Goal: Task Accomplishment & Management: Manage account settings

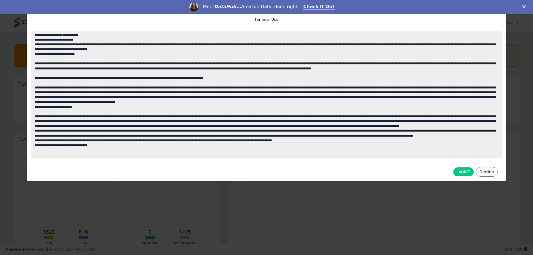
click at [462, 174] on button "I AGREE" at bounding box center [463, 171] width 20 height 9
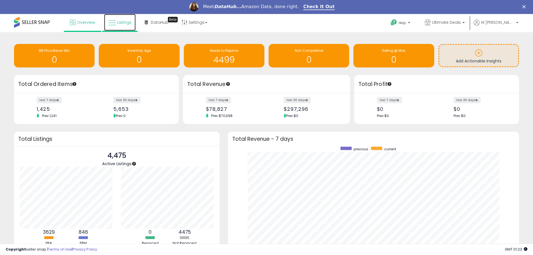
click at [122, 24] on span "Listings" at bounding box center [124, 23] width 15 height 6
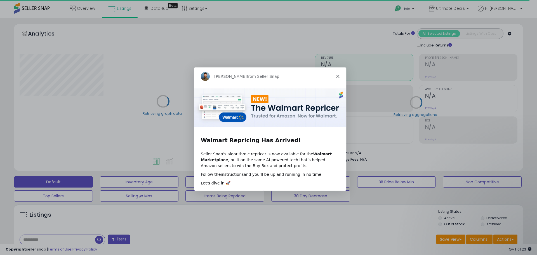
click at [338, 77] on icon "Close" at bounding box center [337, 75] width 3 height 3
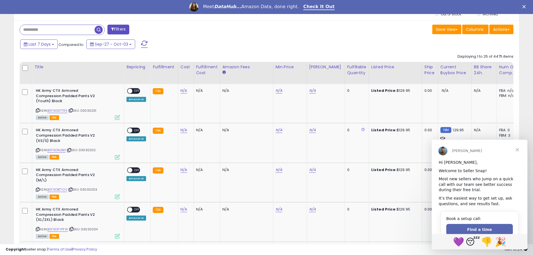
scroll to position [10, 0]
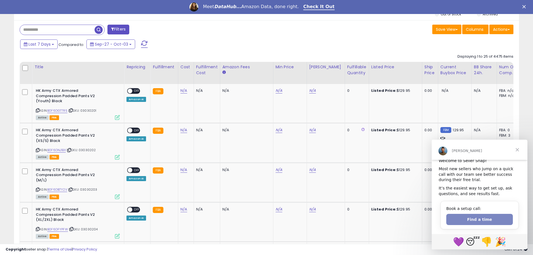
click at [483, 218] on button "Find a time" at bounding box center [479, 219] width 67 height 11
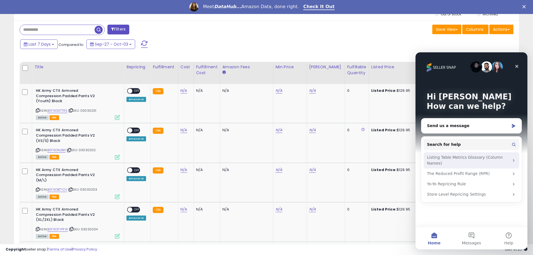
scroll to position [149, 0]
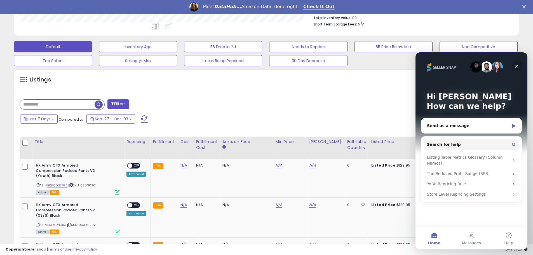
click at [517, 66] on icon "Close" at bounding box center [517, 66] width 3 height 3
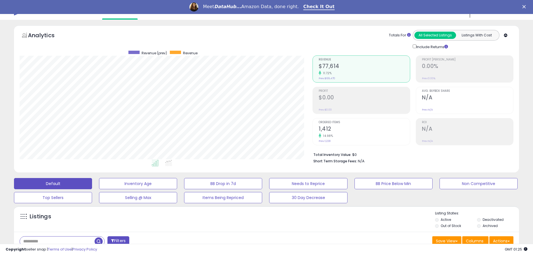
scroll to position [0, 0]
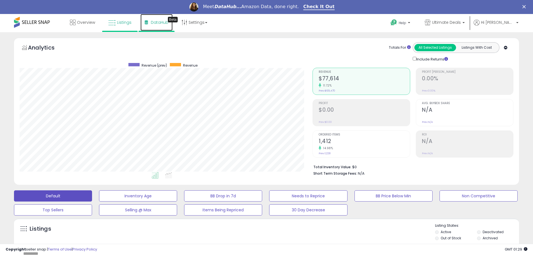
click at [160, 24] on span "DataHub" at bounding box center [160, 23] width 18 height 6
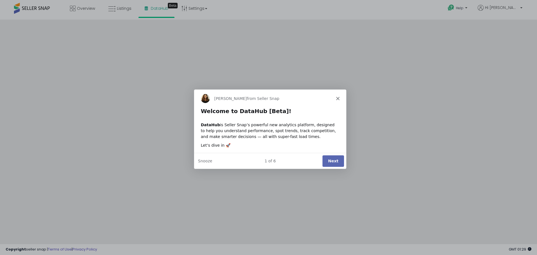
click at [332, 160] on button "Next" at bounding box center [333, 160] width 22 height 11
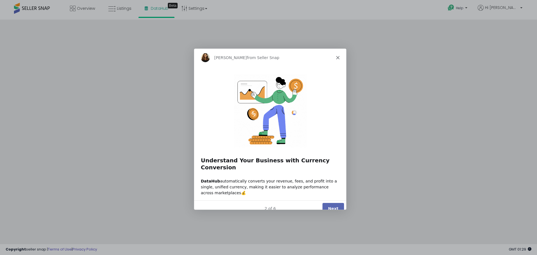
click at [334, 203] on button "Next" at bounding box center [333, 208] width 22 height 11
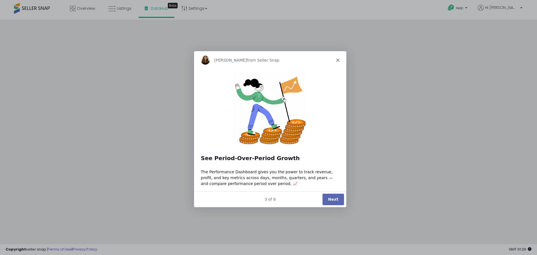
click at [335, 200] on button "Next" at bounding box center [333, 198] width 22 height 11
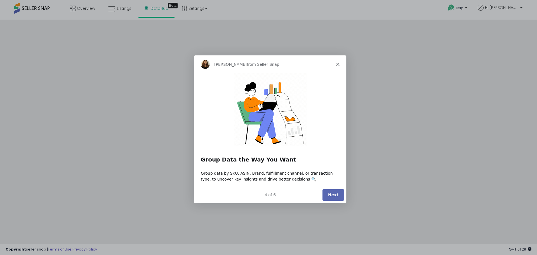
click at [335, 200] on button "Next" at bounding box center [333, 194] width 22 height 11
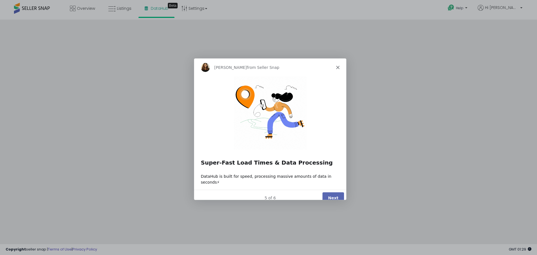
click at [336, 194] on button "Next" at bounding box center [333, 197] width 22 height 11
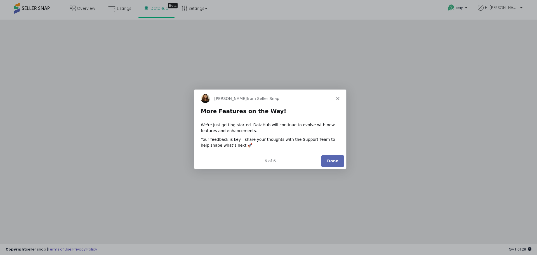
click at [337, 165] on button "Done" at bounding box center [332, 160] width 23 height 11
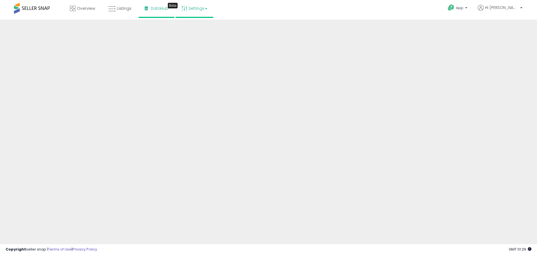
click at [198, 10] on link "Settings" at bounding box center [194, 8] width 34 height 17
click at [201, 27] on link "Store settings" at bounding box center [195, 28] width 25 height 5
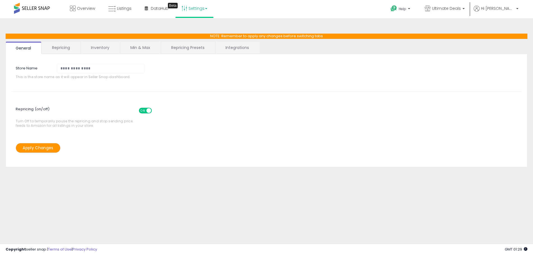
click at [57, 48] on link "Repricing" at bounding box center [61, 48] width 38 height 12
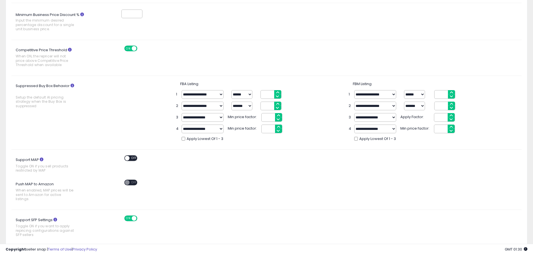
scroll to position [112, 0]
click at [69, 49] on icon at bounding box center [70, 50] width 4 height 4
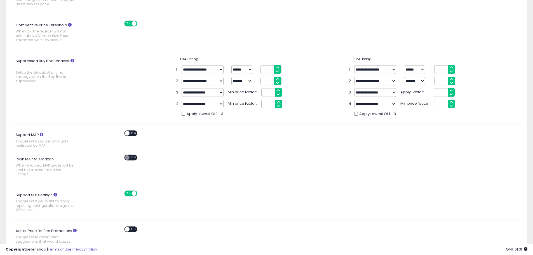
scroll to position [149, 0]
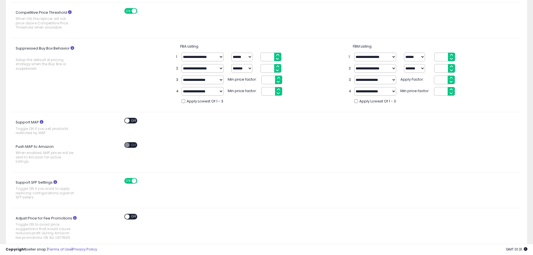
click at [128, 121] on span at bounding box center [127, 120] width 5 height 5
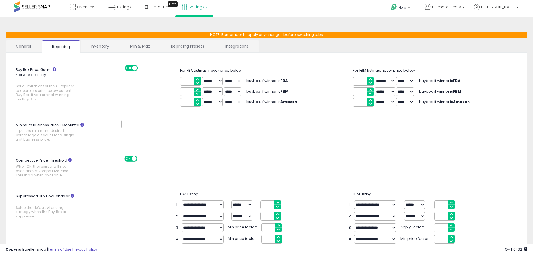
scroll to position [0, 0]
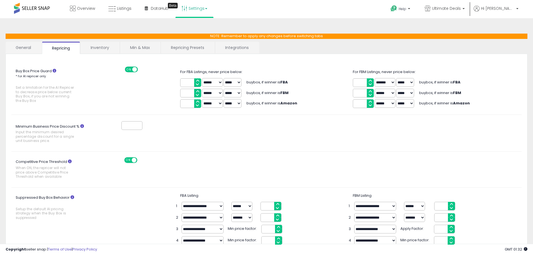
click at [93, 48] on link "Inventory" at bounding box center [100, 48] width 39 height 12
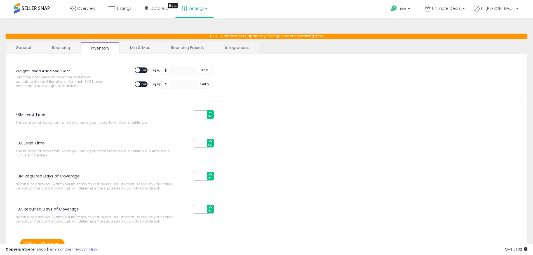
click at [135, 47] on link "Min & Max" at bounding box center [140, 48] width 40 height 12
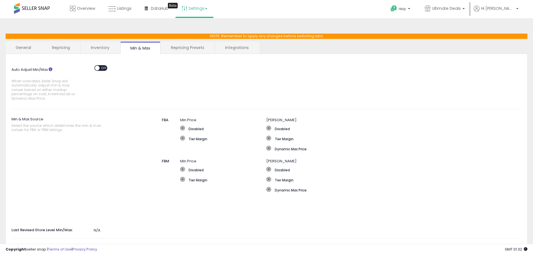
click at [181, 48] on link "Repricing Presets" at bounding box center [187, 48] width 53 height 12
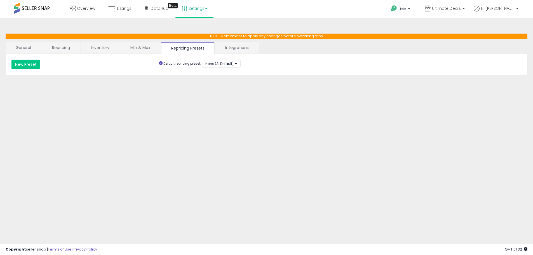
click at [244, 48] on link "Integrations" at bounding box center [237, 48] width 44 height 12
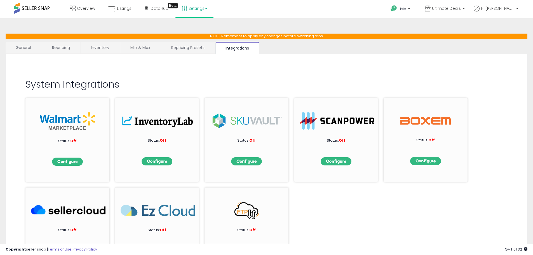
click at [61, 49] on link "Repricing" at bounding box center [61, 48] width 38 height 12
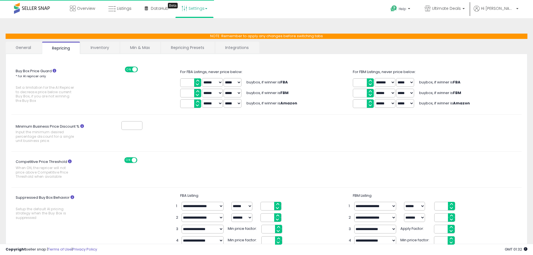
click at [16, 49] on link "General" at bounding box center [24, 48] width 36 height 12
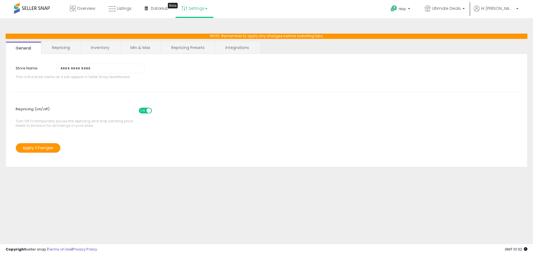
click at [194, 12] on link "Settings" at bounding box center [194, 8] width 34 height 17
click at [195, 42] on link "User settings" at bounding box center [195, 43] width 24 height 5
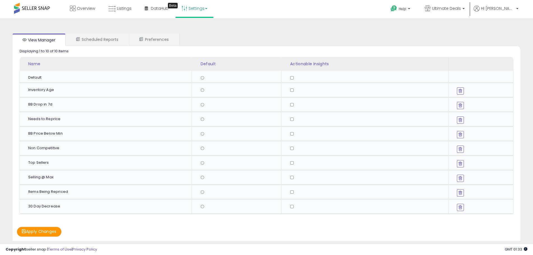
click at [50, 235] on button "Apply Changes" at bounding box center [39, 232] width 45 height 10
click at [108, 40] on link "Scheduled Reports" at bounding box center [97, 40] width 62 height 12
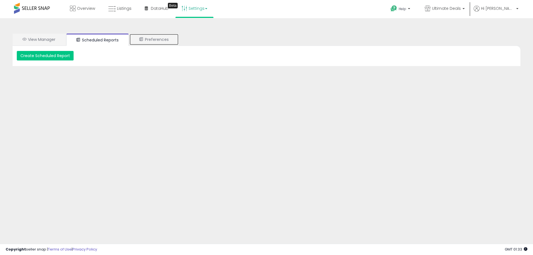
click at [153, 38] on link "Preferences" at bounding box center [154, 40] width 50 height 12
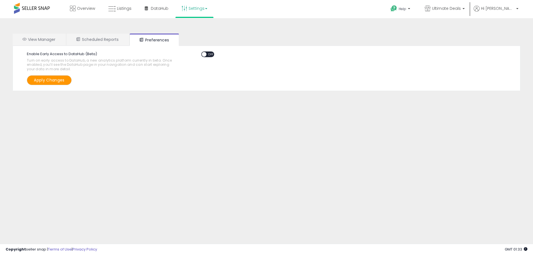
click at [200, 11] on link "Settings" at bounding box center [194, 8] width 34 height 17
click at [195, 26] on link "Store settings" at bounding box center [195, 28] width 25 height 5
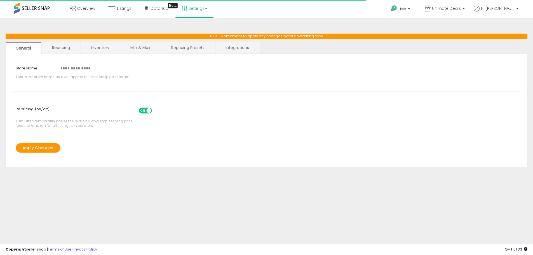
drag, startPoint x: 58, startPoint y: 48, endPoint x: 69, endPoint y: 47, distance: 10.2
click at [59, 48] on link "Repricing" at bounding box center [61, 48] width 38 height 12
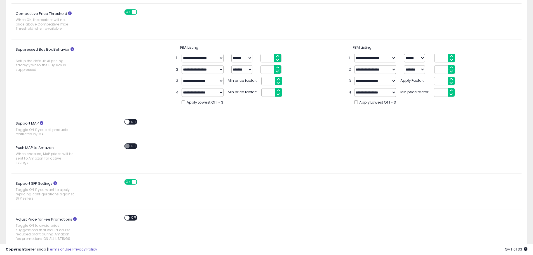
scroll to position [149, 0]
click at [132, 117] on div "Buy Box Price Guard * for AI repricer only Set a limitation for the AI Repricer…" at bounding box center [266, 104] width 510 height 389
click at [132, 119] on span "OFF" at bounding box center [134, 120] width 9 height 5
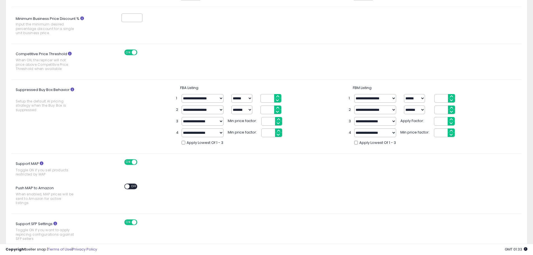
scroll to position [4, 0]
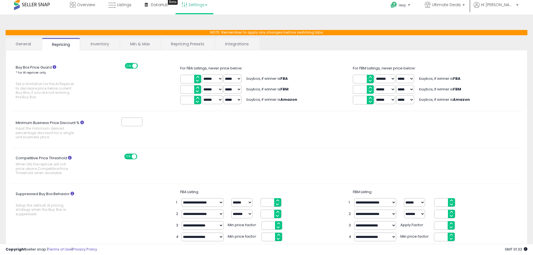
click at [82, 123] on icon at bounding box center [82, 123] width 4 height 4
click at [121, 123] on input "Minimum Business Price Discount % Input the minimum desired percentage discount…" at bounding box center [131, 122] width 21 height 9
type input "*"
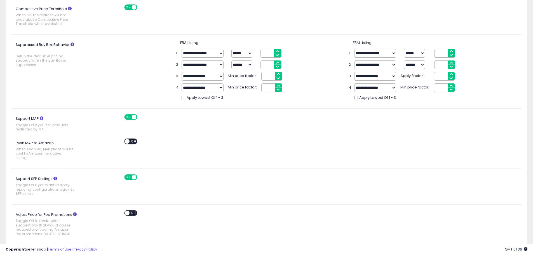
scroll to position [228, 0]
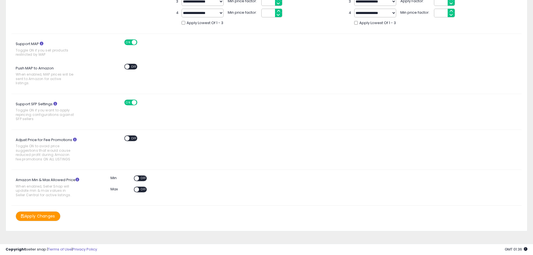
click at [45, 212] on button "Apply Changes" at bounding box center [38, 216] width 45 height 10
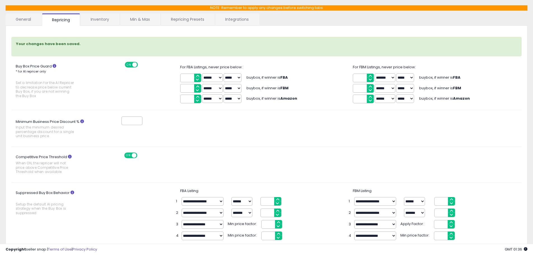
scroll to position [0, 0]
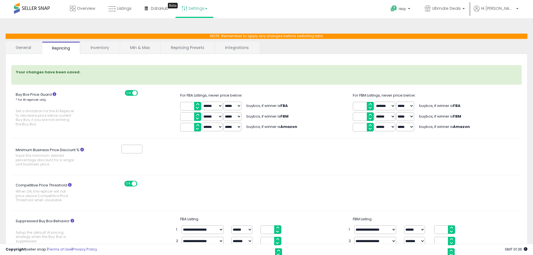
click at [24, 47] on link "General" at bounding box center [24, 48] width 36 height 12
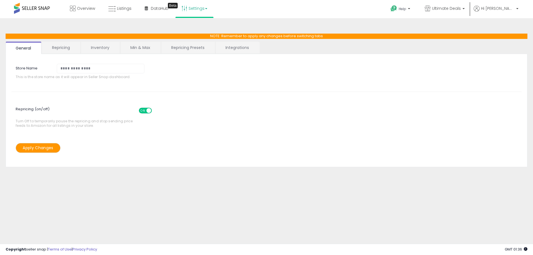
click at [68, 50] on link "Repricing" at bounding box center [61, 48] width 38 height 12
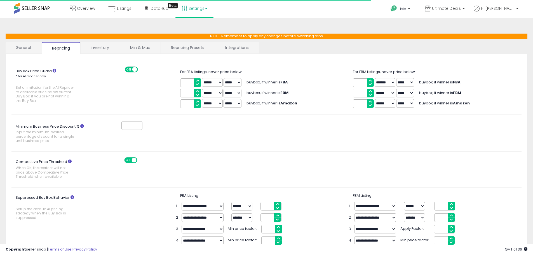
click at [93, 48] on link "Inventory" at bounding box center [100, 48] width 39 height 12
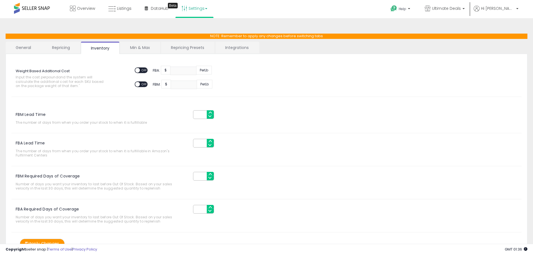
click at [143, 46] on link "Min & Max" at bounding box center [140, 48] width 40 height 12
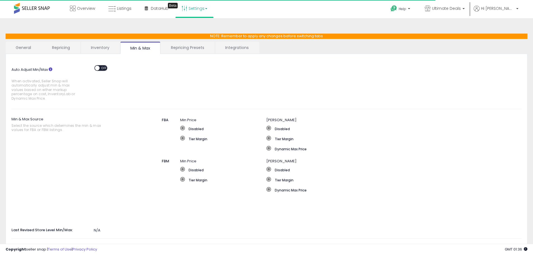
click at [186, 47] on link "Repricing Presets" at bounding box center [187, 48] width 53 height 12
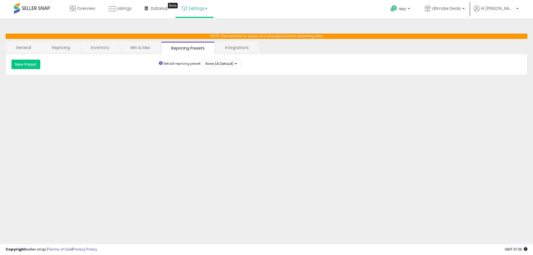
click at [239, 48] on link "Integrations" at bounding box center [237, 48] width 44 height 12
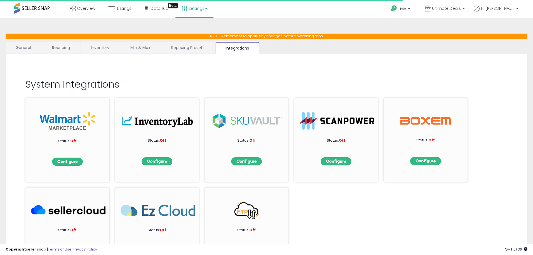
drag, startPoint x: 20, startPoint y: 45, endPoint x: 28, endPoint y: 43, distance: 8.8
click at [20, 45] on link "General" at bounding box center [24, 48] width 36 height 12
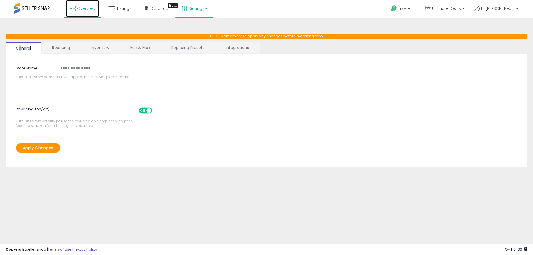
click at [81, 10] on span "Overview" at bounding box center [86, 9] width 18 height 6
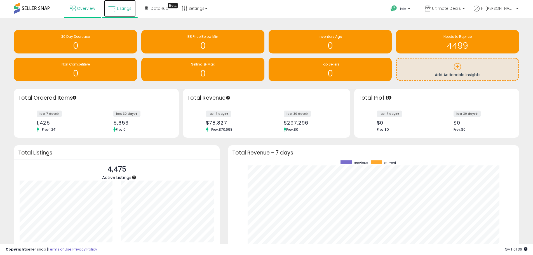
click at [119, 7] on span "Listings" at bounding box center [124, 9] width 15 height 6
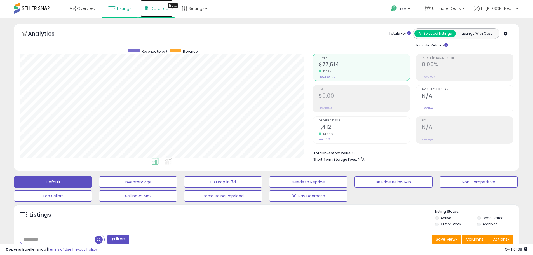
click at [155, 9] on span "DataHub" at bounding box center [160, 9] width 18 height 6
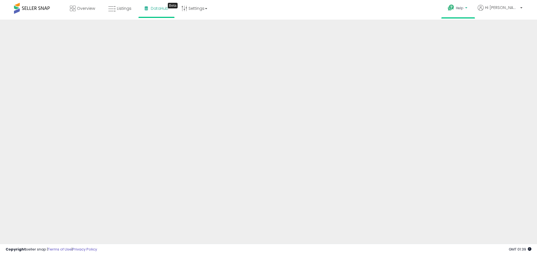
click at [464, 8] on span "Help" at bounding box center [460, 8] width 8 height 5
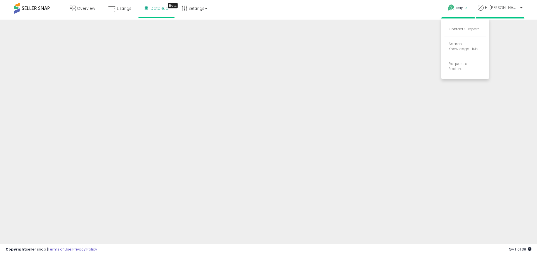
click at [524, 8] on li "Hi Steve Account Profile Logout" at bounding box center [500, 12] width 49 height 14
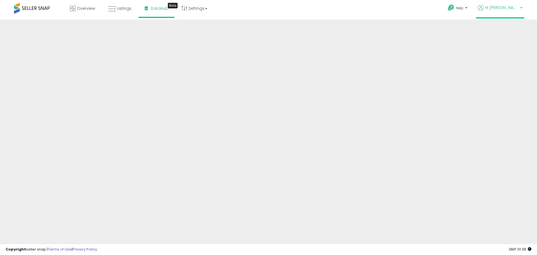
click at [521, 8] on b at bounding box center [522, 9] width 2 height 4
click at [511, 44] on link "Profile" at bounding box center [510, 43] width 11 height 5
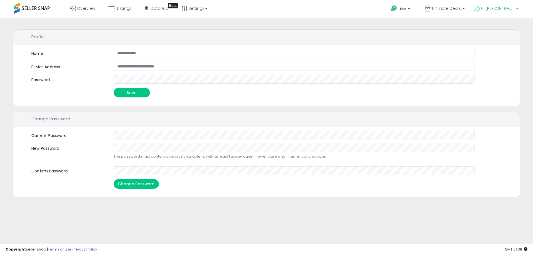
click at [513, 9] on span "Hi [PERSON_NAME]" at bounding box center [498, 9] width 34 height 6
click at [507, 27] on li "Account" at bounding box center [505, 30] width 23 height 14
click at [507, 29] on link "Account" at bounding box center [505, 29] width 15 height 5
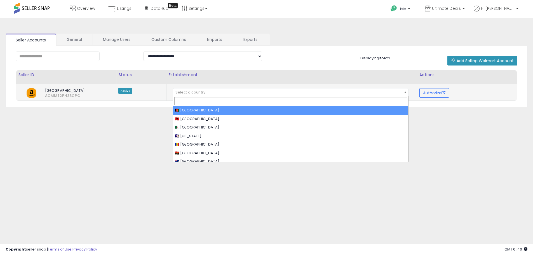
click at [262, 93] on span "Select a country" at bounding box center [290, 92] width 235 height 8
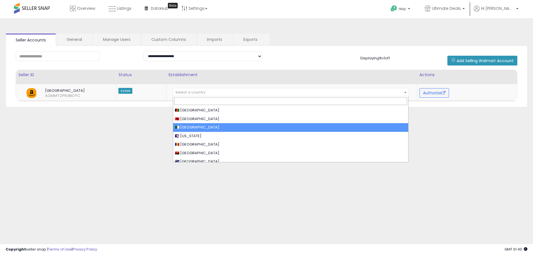
drag, startPoint x: 95, startPoint y: 142, endPoint x: 97, endPoint y: 140, distance: 3.3
click at [95, 142] on div "**********" at bounding box center [267, 140] width 528 height 232
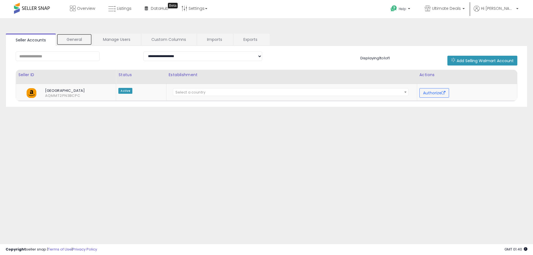
click at [74, 41] on link "General" at bounding box center [75, 40] width 36 height 12
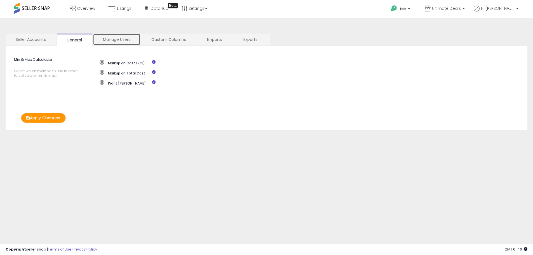
click at [124, 38] on link "Manage Users" at bounding box center [117, 40] width 48 height 12
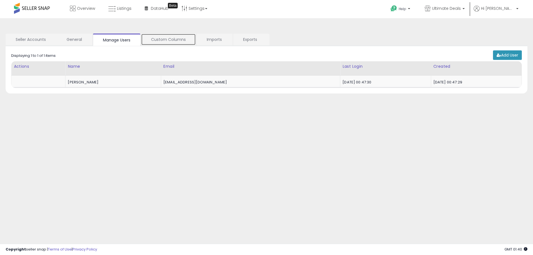
click at [174, 38] on link "Custom Columns" at bounding box center [168, 40] width 55 height 12
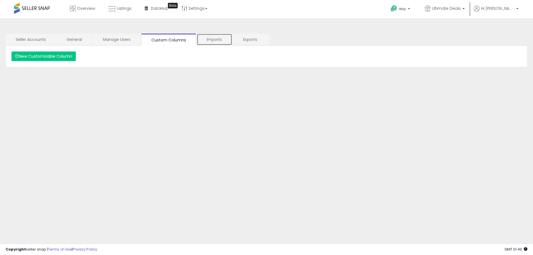
click at [214, 40] on link "Imports" at bounding box center [215, 40] width 36 height 12
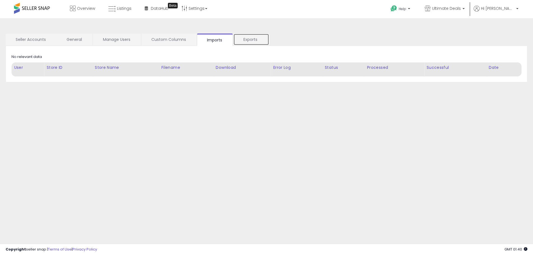
click at [254, 41] on link "Exports" at bounding box center [251, 40] width 36 height 12
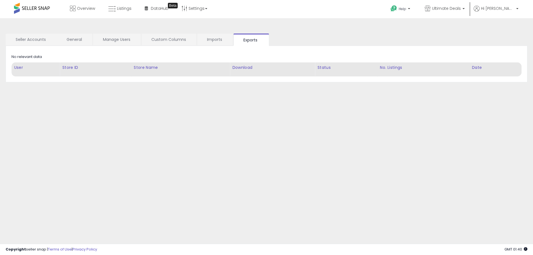
click at [57, 109] on div "**********" at bounding box center [267, 140] width 528 height 232
click at [33, 116] on div "**********" at bounding box center [267, 140] width 528 height 232
click at [220, 37] on link "Imports" at bounding box center [215, 40] width 36 height 12
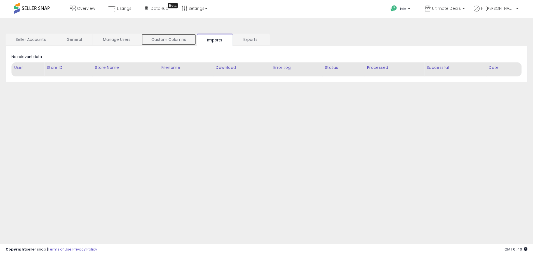
click at [173, 36] on link "Custom Columns" at bounding box center [168, 40] width 55 height 12
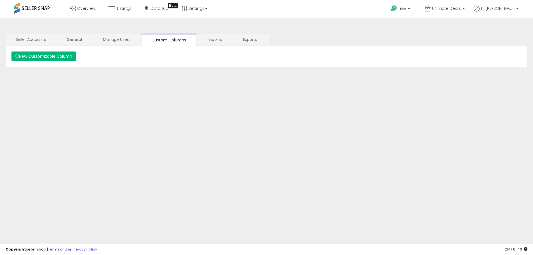
click at [37, 53] on button "New Customizable Column" at bounding box center [43, 57] width 64 height 10
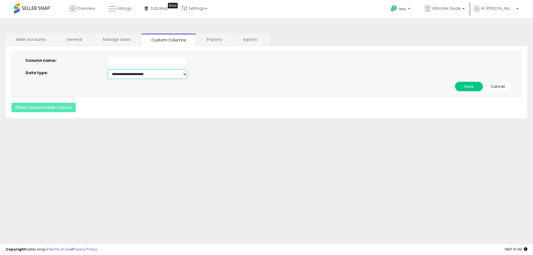
click at [166, 76] on select "**********" at bounding box center [147, 74] width 80 height 10
click at [248, 76] on div "**********" at bounding box center [307, 74] width 409 height 10
click at [209, 42] on link "Imports" at bounding box center [215, 40] width 36 height 12
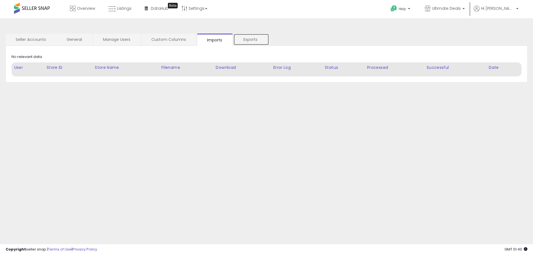
click at [251, 39] on link "Exports" at bounding box center [251, 40] width 36 height 12
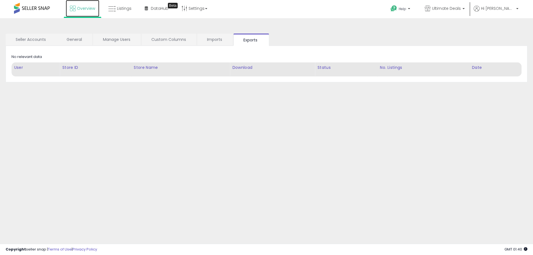
click at [79, 10] on span "Overview" at bounding box center [86, 9] width 18 height 6
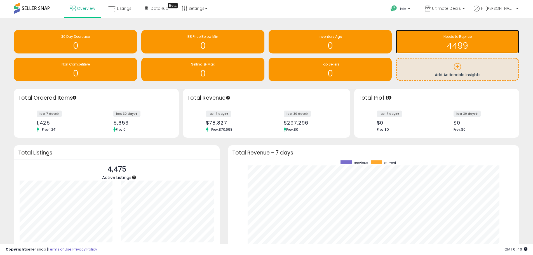
click at [460, 41] on h1 "4499" at bounding box center [458, 45] width 118 height 9
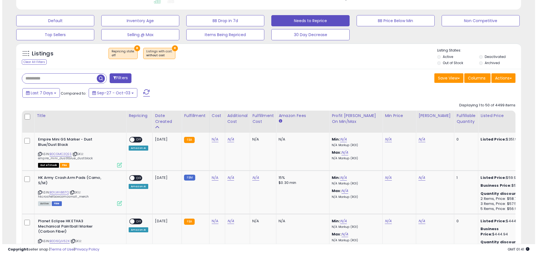
scroll to position [112, 0]
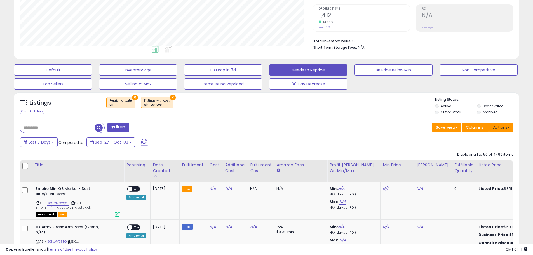
click at [495, 126] on button "Actions" at bounding box center [502, 128] width 24 height 10
drag, startPoint x: 355, startPoint y: 125, endPoint x: 359, endPoint y: 124, distance: 4.0
click at [355, 125] on div "Save View Save As New View Update Current View Columns Actions Import Export Vi…" at bounding box center [392, 128] width 251 height 11
click at [452, 128] on button "Save View" at bounding box center [446, 128] width 29 height 10
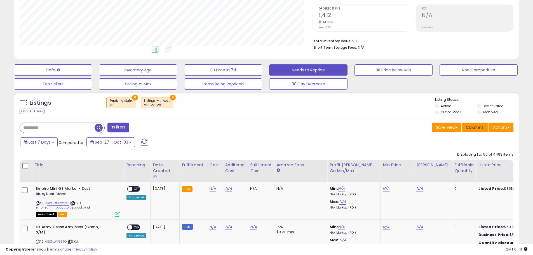
click at [477, 130] on button "Columns" at bounding box center [475, 128] width 26 height 10
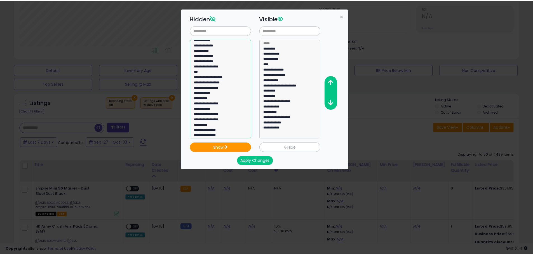
scroll to position [383, 0]
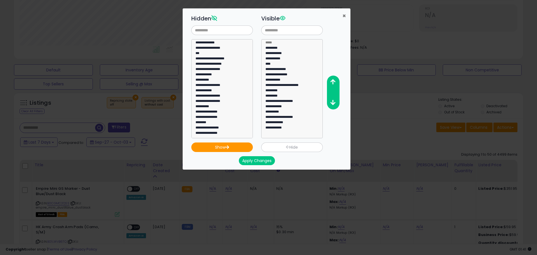
click at [344, 17] on span "×" at bounding box center [345, 16] width 4 height 8
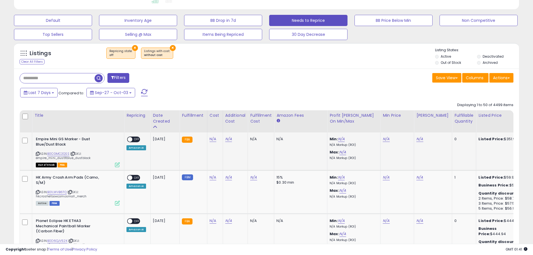
scroll to position [149, 0]
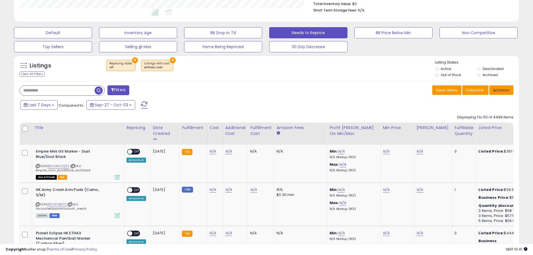
click at [504, 91] on button "Actions" at bounding box center [502, 90] width 24 height 10
click at [489, 126] on link "Export All Columns" at bounding box center [478, 125] width 61 height 9
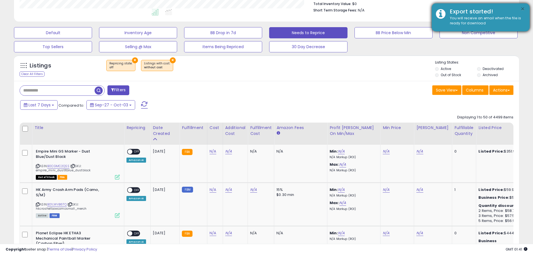
click at [523, 7] on button "×" at bounding box center [523, 9] width 4 height 7
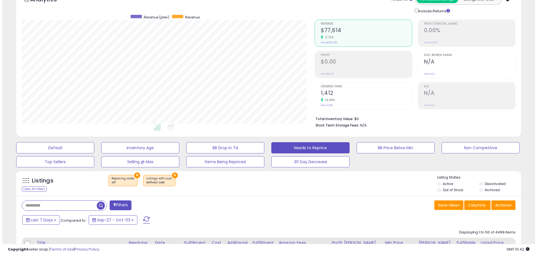
scroll to position [37, 0]
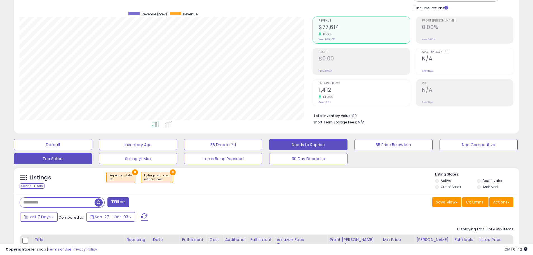
click at [50, 155] on button "Top Sellers" at bounding box center [53, 158] width 78 height 11
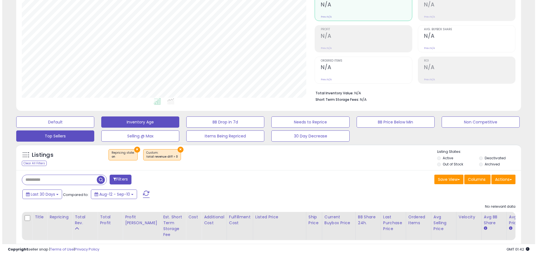
scroll to position [18, 0]
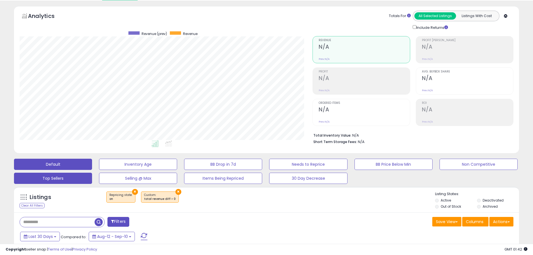
click at [60, 162] on button "Default" at bounding box center [53, 164] width 78 height 11
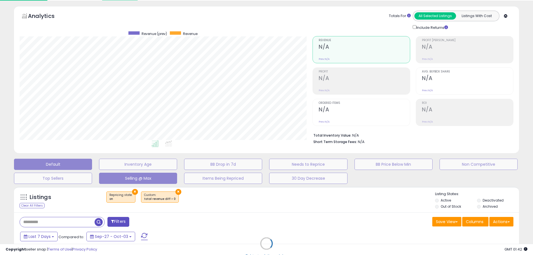
scroll to position [115, 296]
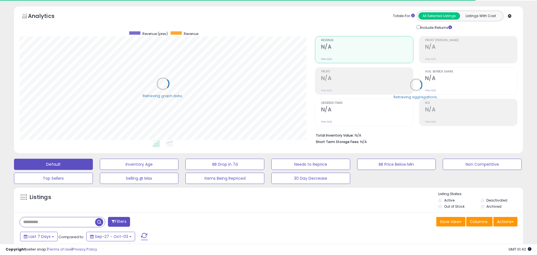
select select "**"
